Goal: Task Accomplishment & Management: Complete application form

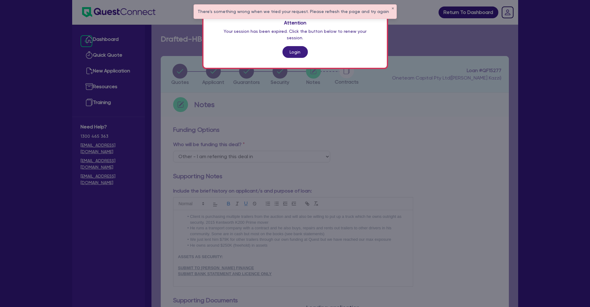
select select "Other"
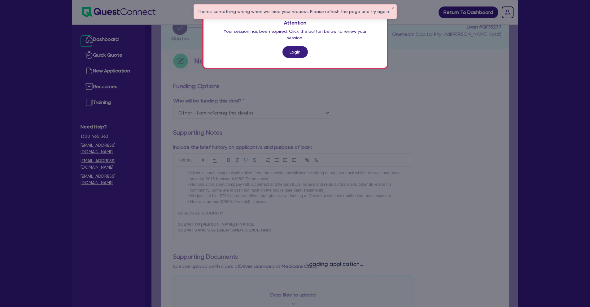
scroll to position [44, 0]
click at [295, 46] on link "Login" at bounding box center [294, 52] width 25 height 12
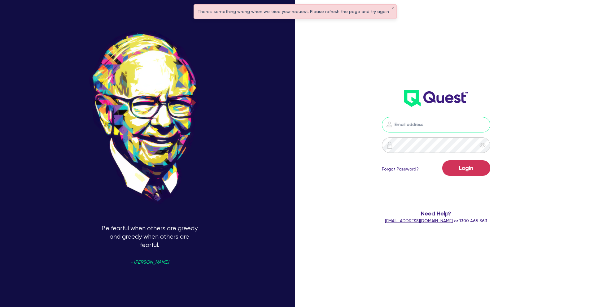
type input "[PERSON_NAME][EMAIL_ADDRESS][PERSON_NAME][DOMAIN_NAME]"
click at [468, 172] on button "Login" at bounding box center [466, 167] width 48 height 15
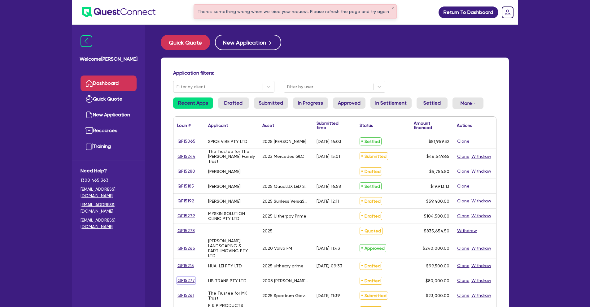
click at [186, 281] on link "QF15277" at bounding box center [186, 280] width 18 height 7
select select "PRIMARY_ASSETS"
select select "TRAILERS"
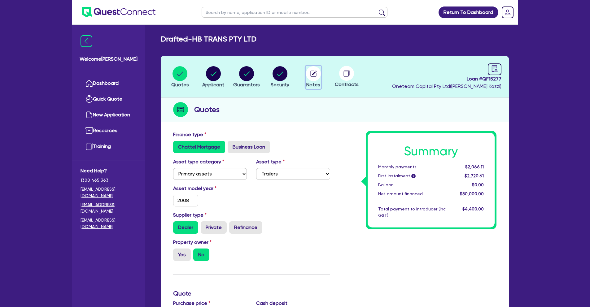
click at [314, 73] on icon "button" at bounding box center [314, 73] width 5 height 5
select select "Other"
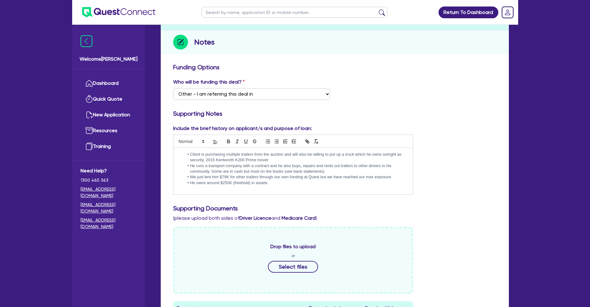
scroll to position [74, 0]
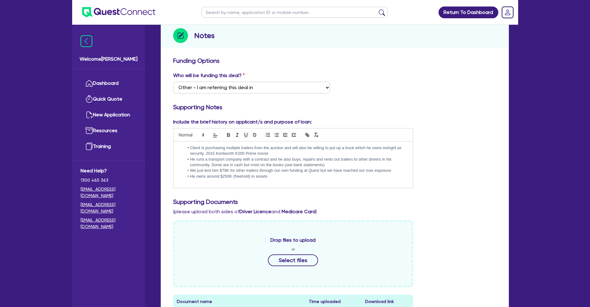
click at [274, 179] on div "Client is purchasing multiple trailers from the auction and will also be willin…" at bounding box center [293, 165] width 240 height 46
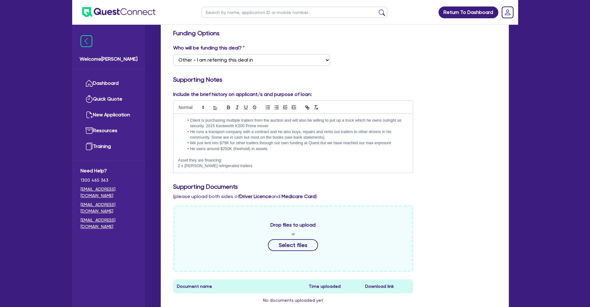
scroll to position [109, 0]
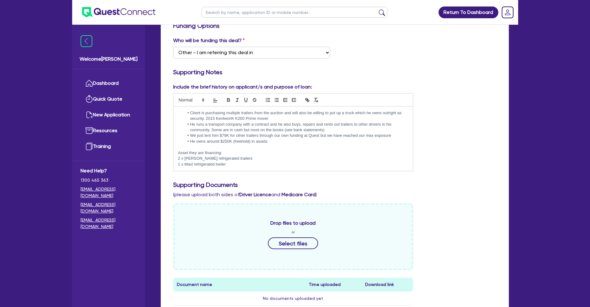
click at [258, 162] on p "1 x Maxi refrigerated treiler" at bounding box center [293, 165] width 230 height 6
click at [256, 159] on p "2 x Kreuger refrigerated trailers" at bounding box center [293, 159] width 230 height 6
click at [248, 167] on p "1 x Maxi refrigerated treiler" at bounding box center [293, 165] width 230 height 6
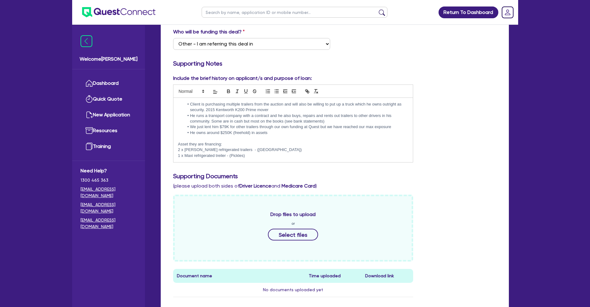
scroll to position [118, 0]
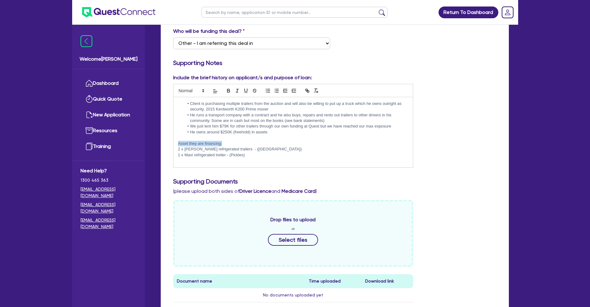
drag, startPoint x: 226, startPoint y: 145, endPoint x: 173, endPoint y: 145, distance: 53.3
click at [173, 145] on div "Client is purchasing multiple trailers from the auction and will also be willin…" at bounding box center [293, 132] width 240 height 70
click at [228, 91] on icon "button" at bounding box center [229, 91] width 6 height 6
click at [194, 161] on p at bounding box center [293, 161] width 230 height 6
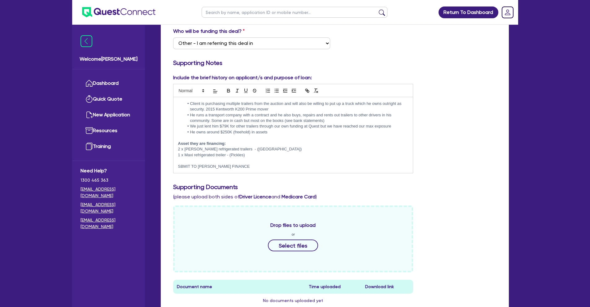
click at [181, 167] on p "SBMIT TO MORRIS FINANCE" at bounding box center [293, 167] width 230 height 6
drag, startPoint x: 242, startPoint y: 168, endPoint x: 175, endPoint y: 167, distance: 67.2
click at [175, 167] on div "Client is purchasing multiple trailers from the auction and will also be willin…" at bounding box center [293, 135] width 240 height 76
click at [230, 90] on icon "button" at bounding box center [229, 91] width 6 height 6
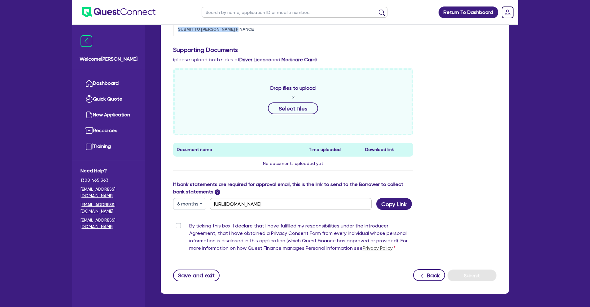
scroll to position [279, 0]
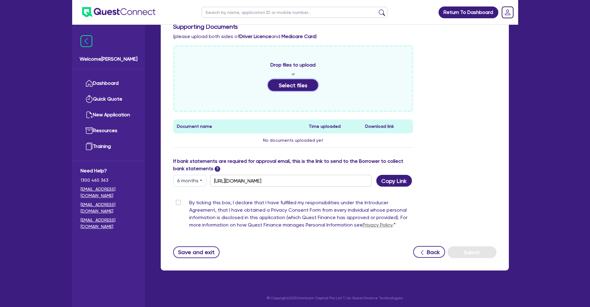
click at [286, 88] on button "Select files" at bounding box center [293, 85] width 50 height 12
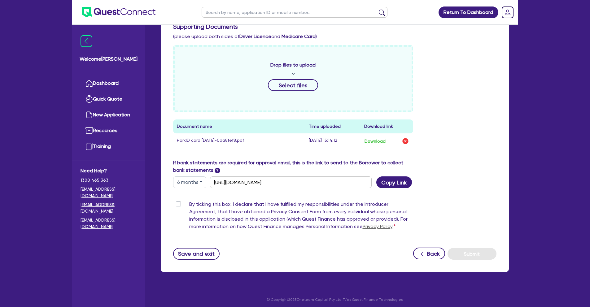
drag, startPoint x: 178, startPoint y: 204, endPoint x: 196, endPoint y: 203, distance: 18.3
click at [189, 204] on label "By ticking this box, I declare that I have fulfilled my responsibilities under …" at bounding box center [301, 217] width 224 height 32
click at [178, 204] on input "By ticking this box, I declare that I have fulfilled my responsibilities under …" at bounding box center [175, 204] width 5 height 6
checkbox input "true"
click at [476, 254] on button "Submit" at bounding box center [472, 254] width 49 height 12
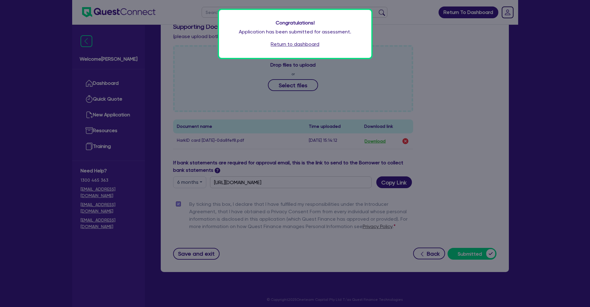
click at [306, 45] on link "Return to dashboard" at bounding box center [295, 44] width 49 height 7
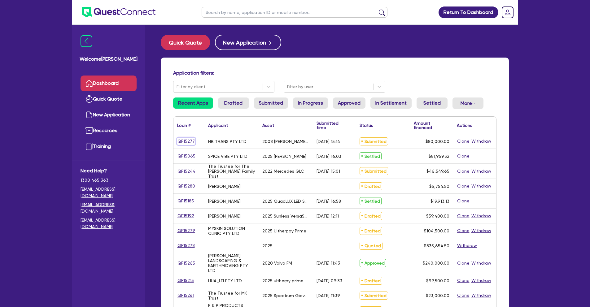
click at [186, 141] on link "QF15277" at bounding box center [186, 141] width 18 height 7
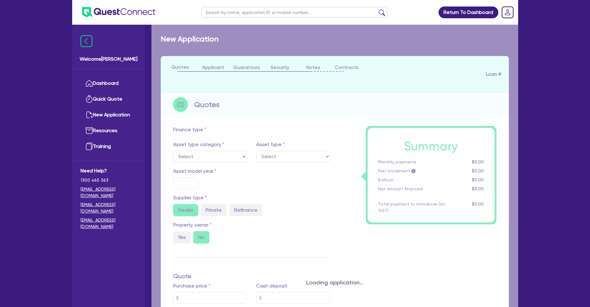
select select "PRIMARY_ASSETS"
type input "2008"
type input "80,000"
type input "5"
type input "4,000"
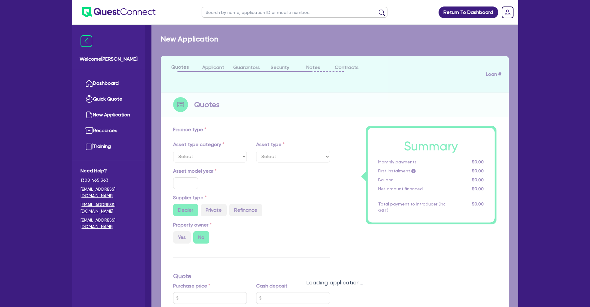
type input "16.95"
select select "TRAILERS"
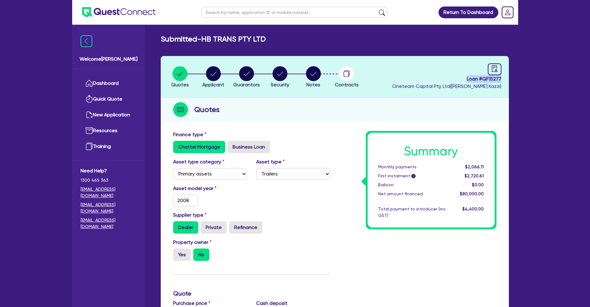
drag, startPoint x: 467, startPoint y: 79, endPoint x: 504, endPoint y: 78, distance: 36.9
click at [504, 78] on header "Quotes Applicant Guarantors Security Notes Contracts Loan # QF15277 Oneteam Cap…" at bounding box center [335, 77] width 348 height 42
copy span "Loan # QF15277"
click at [315, 72] on circle "button" at bounding box center [313, 73] width 15 height 15
select select "Other"
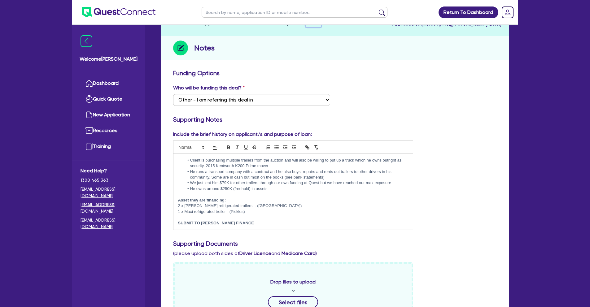
scroll to position [67, 0]
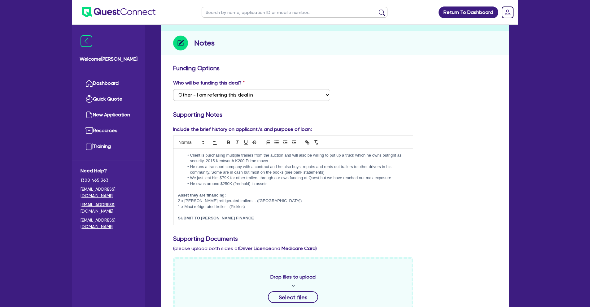
click at [283, 159] on li "Client is purchasing multiple trailers from the auction and will also be willin…" at bounding box center [296, 158] width 224 height 11
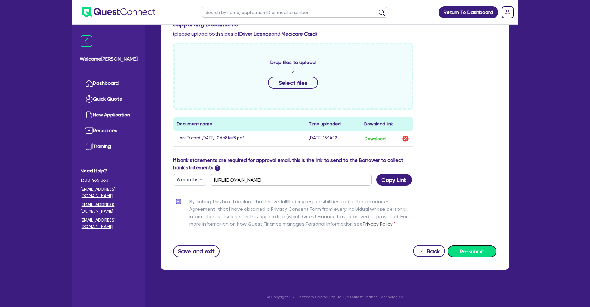
click at [469, 252] on button "Re-submit" at bounding box center [472, 252] width 49 height 12
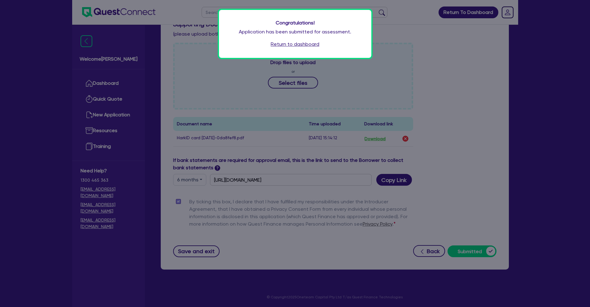
click at [307, 46] on link "Return to dashboard" at bounding box center [295, 44] width 49 height 7
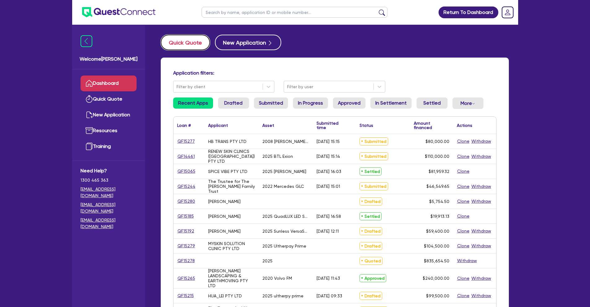
click at [194, 41] on button "Quick Quote" at bounding box center [185, 42] width 49 height 15
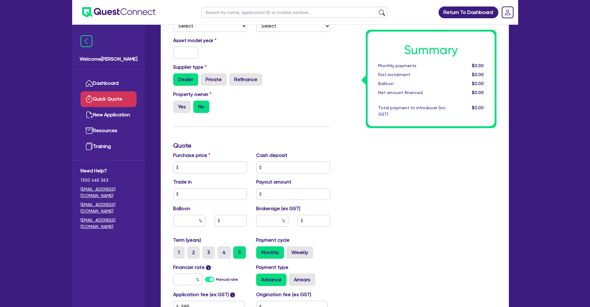
scroll to position [85, 0]
click at [216, 168] on input "text" at bounding box center [210, 168] width 74 height 12
type input "68,200"
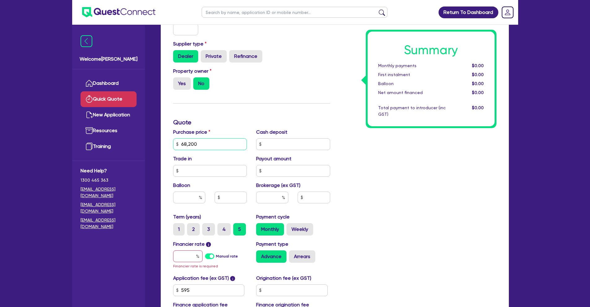
scroll to position [109, 0]
click at [183, 259] on input "text" at bounding box center [187, 257] width 29 height 12
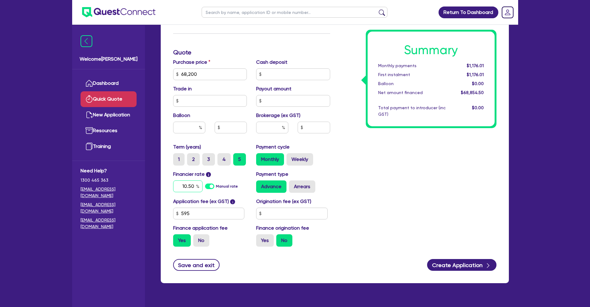
scroll to position [180, 0]
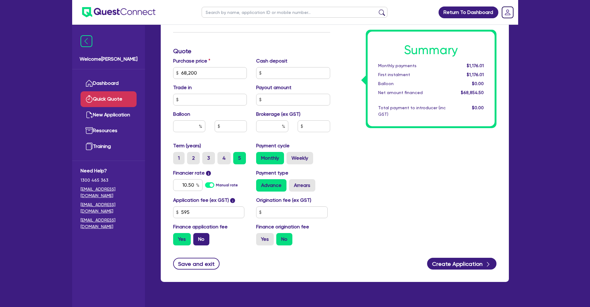
type input "10.5"
click at [203, 238] on label "No" at bounding box center [201, 239] width 16 height 12
click at [197, 237] on input "No" at bounding box center [195, 235] width 4 height 4
radio input "true"
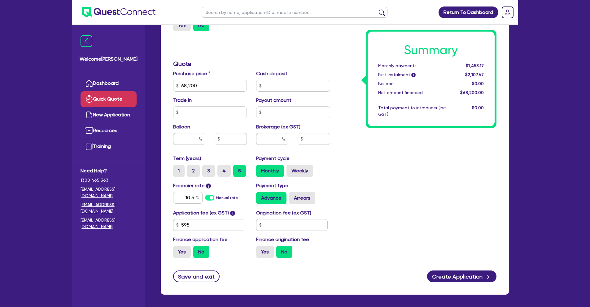
scroll to position [167, 0]
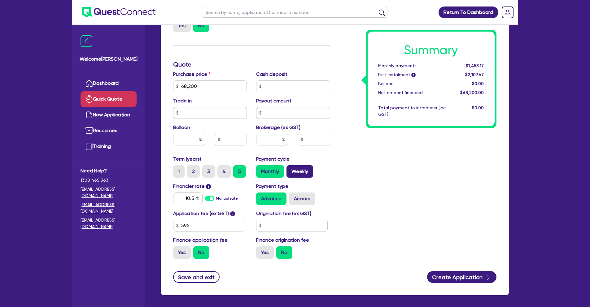
click at [302, 169] on label "Weekly" at bounding box center [299, 171] width 27 height 12
click at [290, 169] on input "Weekly" at bounding box center [288, 167] width 4 height 4
radio input "true"
click at [276, 137] on input "text" at bounding box center [272, 140] width 32 height 12
type input "5"
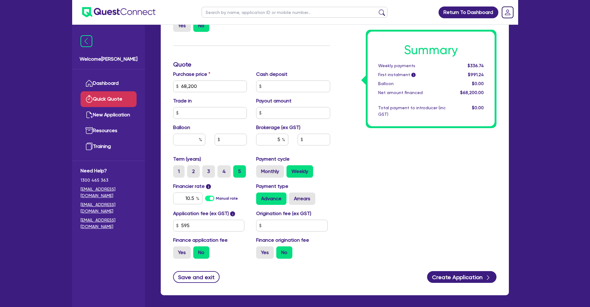
type input "3,410"
click at [388, 159] on div "Summary Weekly payments $355.27 First instalment i $1,009.77 Balloon $0.00 Net …" at bounding box center [418, 83] width 166 height 362
